Goal: Task Accomplishment & Management: Manage account settings

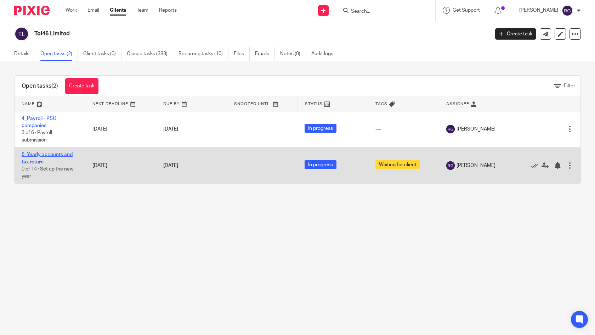
click at [51, 154] on link "6_Yearly accounts and tax return" at bounding box center [47, 158] width 51 height 12
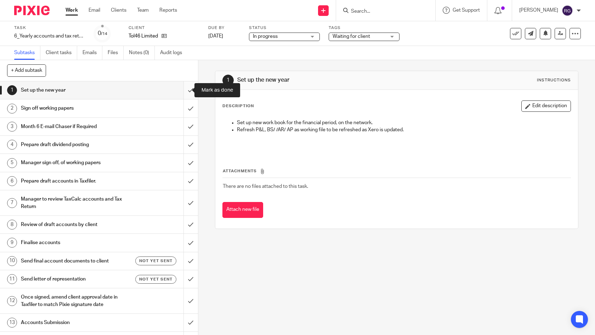
click at [184, 91] on input "submit" at bounding box center [99, 90] width 198 height 18
click at [183, 107] on input "submit" at bounding box center [99, 109] width 198 height 18
click at [185, 142] on input "submit" at bounding box center [99, 145] width 198 height 18
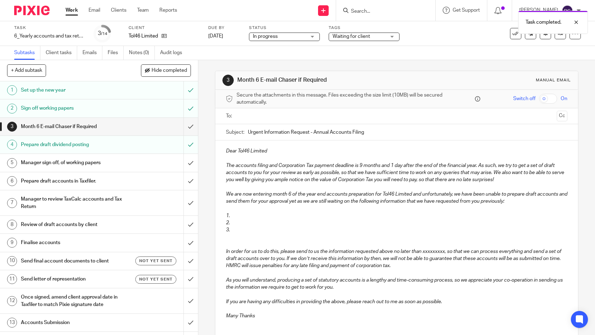
click at [384, 35] on span "Waiting for client" at bounding box center [359, 36] width 53 height 7
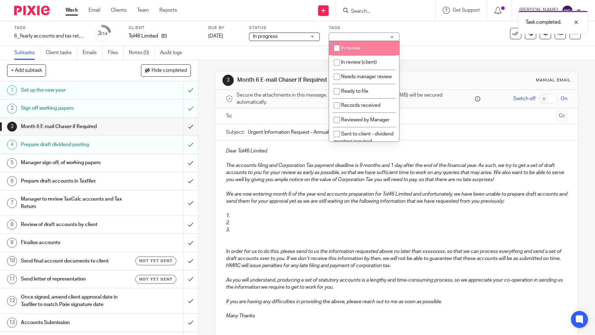
click at [376, 52] on li "In review" at bounding box center [364, 48] width 70 height 15
checkbox input "true"
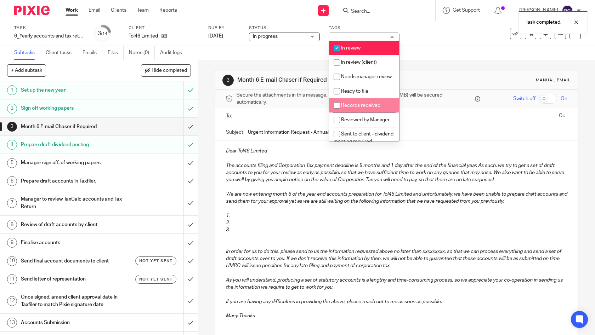
scroll to position [99, 0]
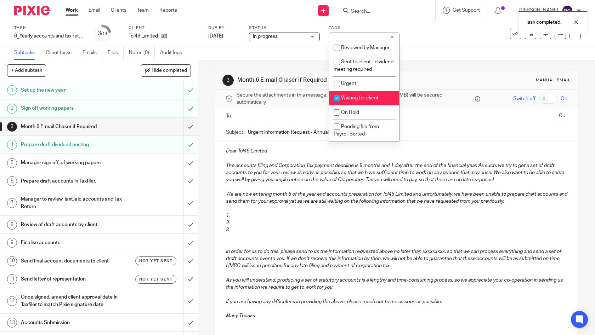
click at [369, 97] on span "Waiting for client" at bounding box center [360, 98] width 38 height 5
checkbox input "false"
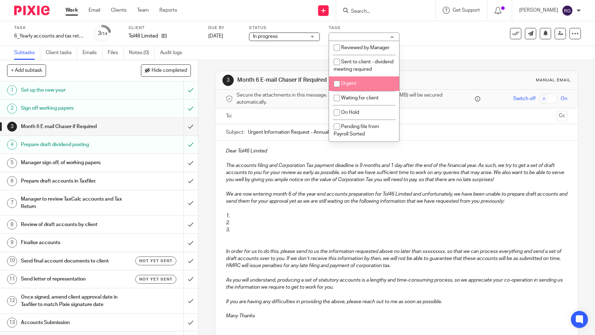
click at [432, 46] on div "Task 6_Yearly accounts and tax return Save 6_Yearly accounts and tax return 3 /…" at bounding box center [297, 33] width 595 height 25
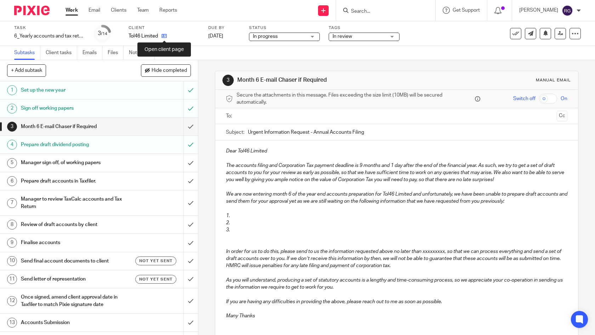
click at [164, 36] on icon at bounding box center [164, 35] width 5 height 5
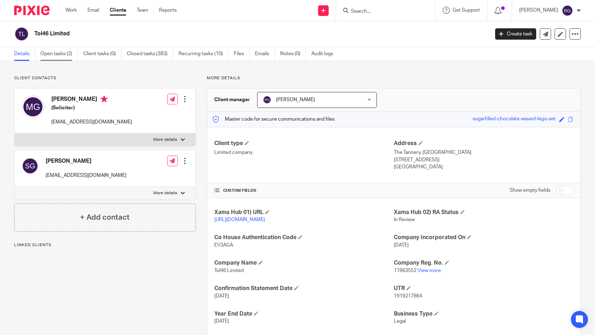
click at [70, 51] on link "Open tasks (2)" at bounding box center [59, 54] width 38 height 14
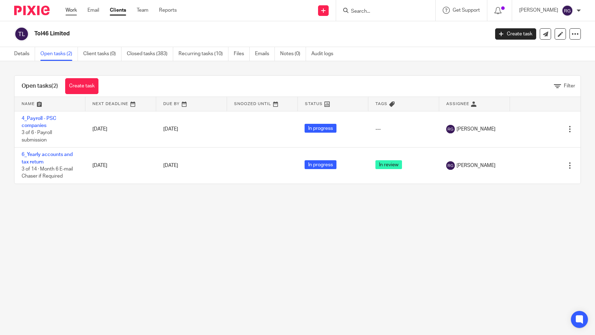
click at [72, 12] on link "Work" at bounding box center [71, 10] width 11 height 7
